Goal: Task Accomplishment & Management: Complete application form

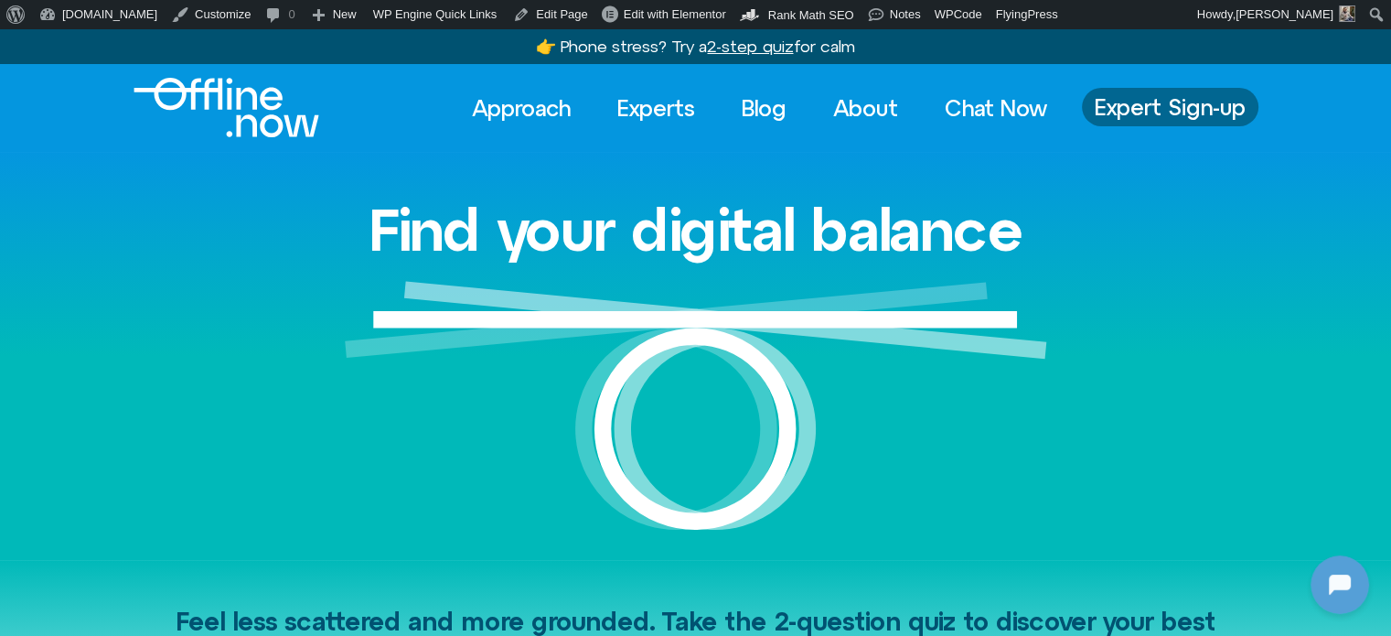
drag, startPoint x: 0, startPoint y: 0, endPoint x: 1219, endPoint y: 112, distance: 1224.2
click at [1219, 112] on span "Expert Sign-up" at bounding box center [1170, 107] width 151 height 24
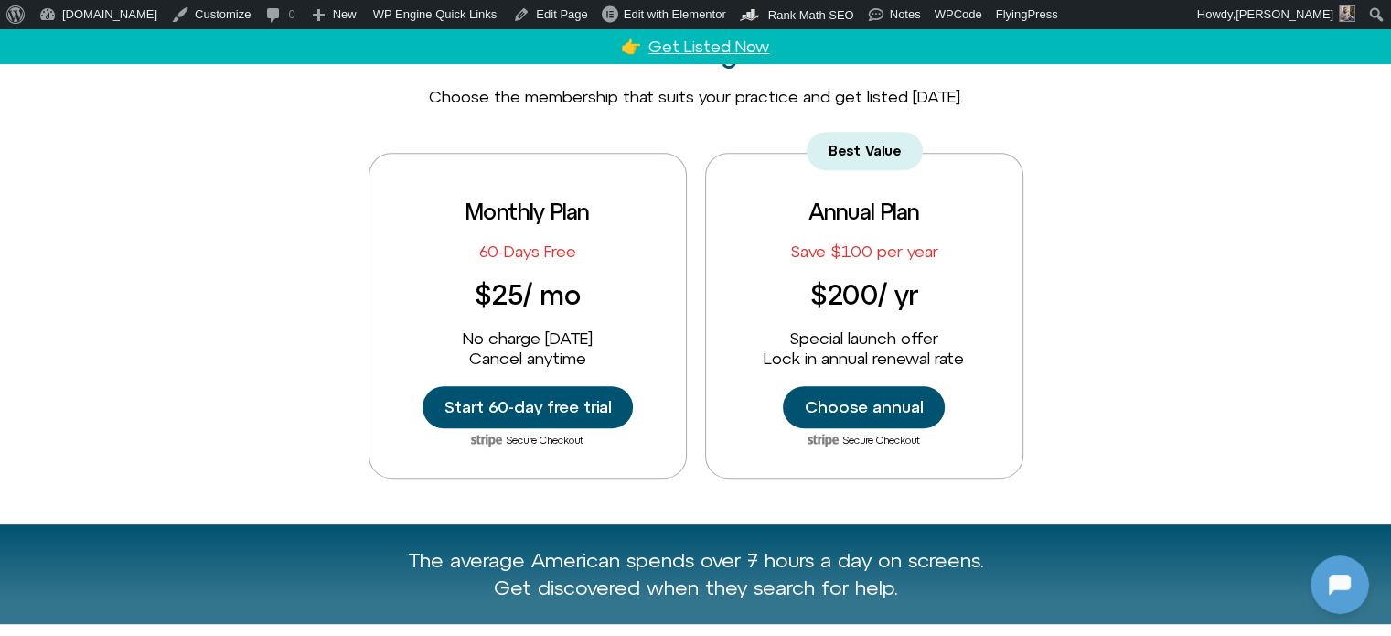
scroll to position [823, 0]
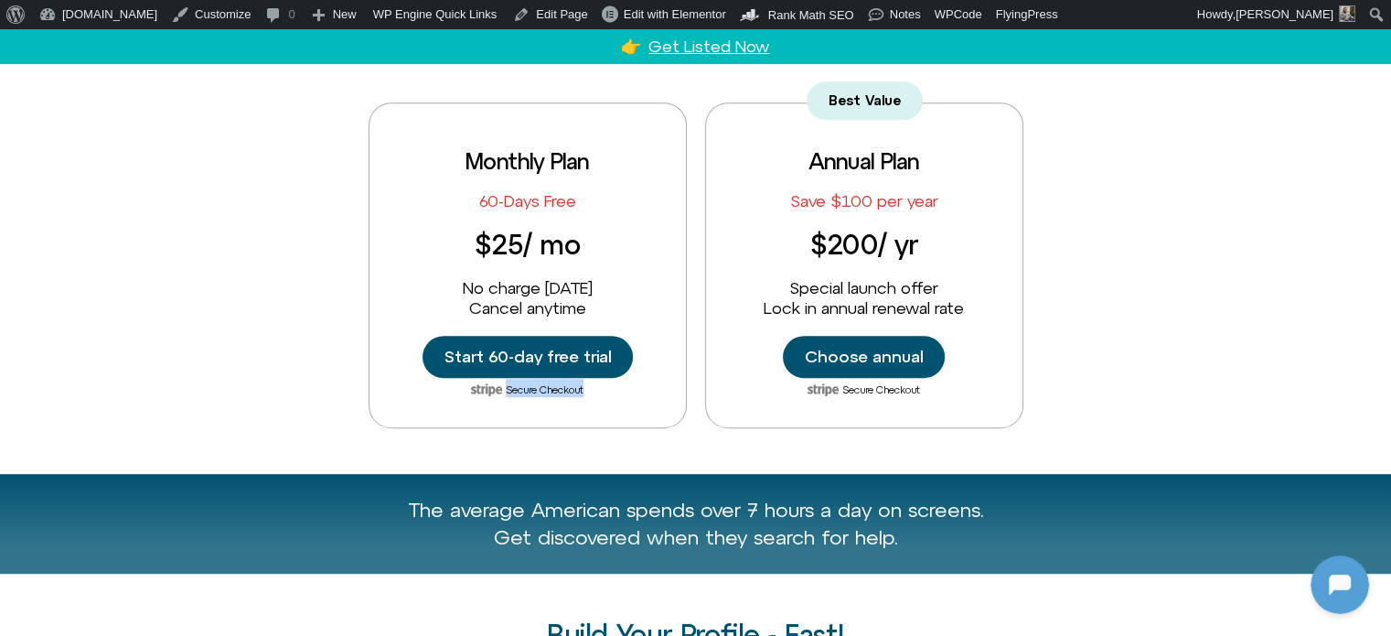
drag, startPoint x: 444, startPoint y: 388, endPoint x: 615, endPoint y: 397, distance: 172.2
click at [615, 397] on div "Secure Checkout" at bounding box center [528, 388] width 280 height 42
click at [625, 397] on div "Secure Checkout" at bounding box center [528, 388] width 280 height 42
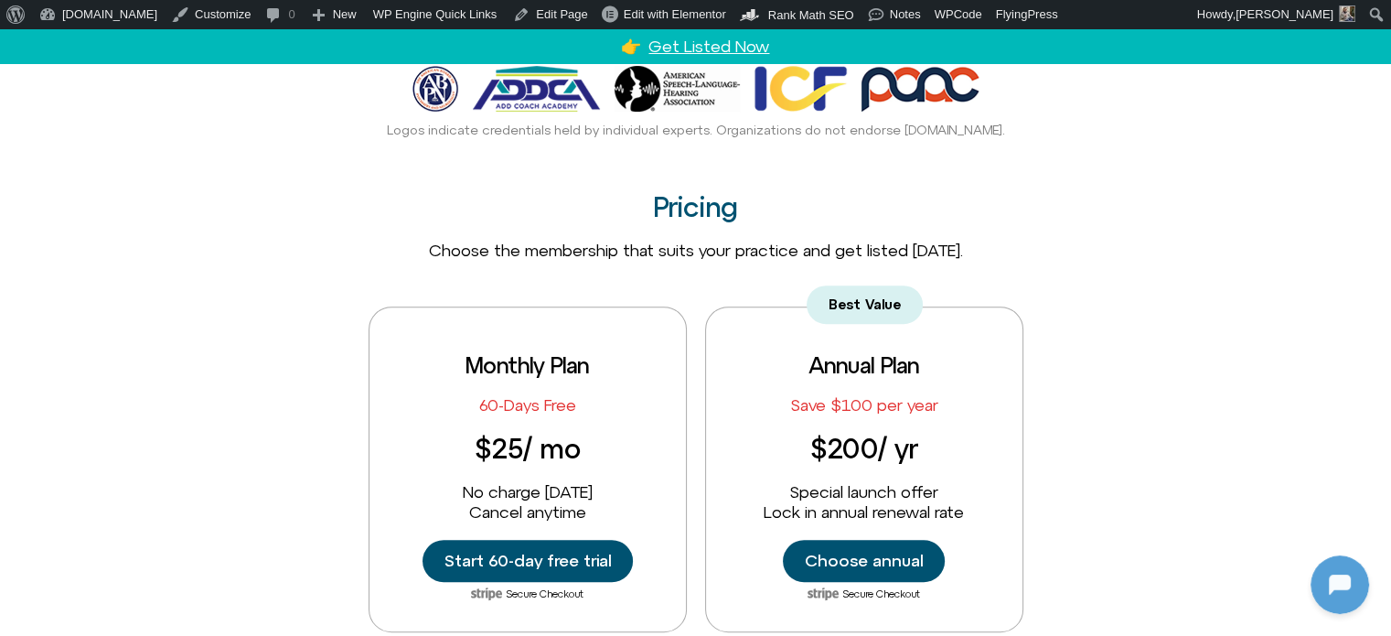
scroll to position [592, 0]
